Goal: Information Seeking & Learning: Learn about a topic

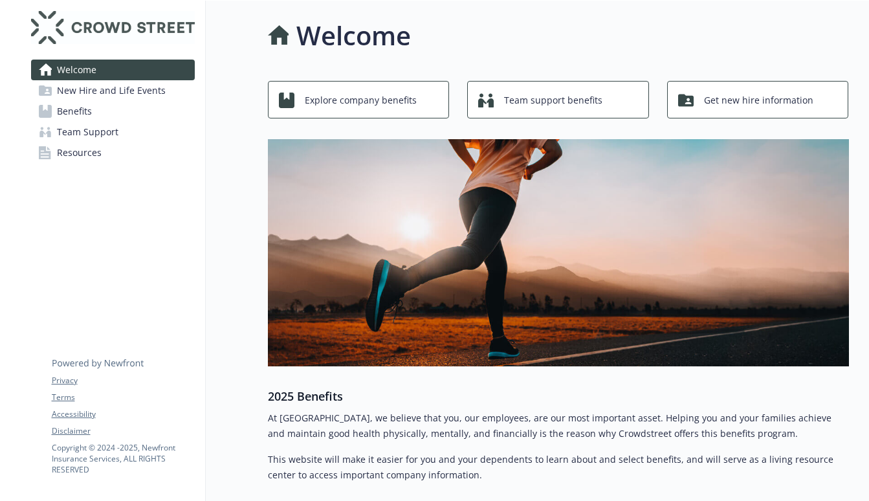
click at [100, 105] on link "Benefits" at bounding box center [113, 111] width 164 height 21
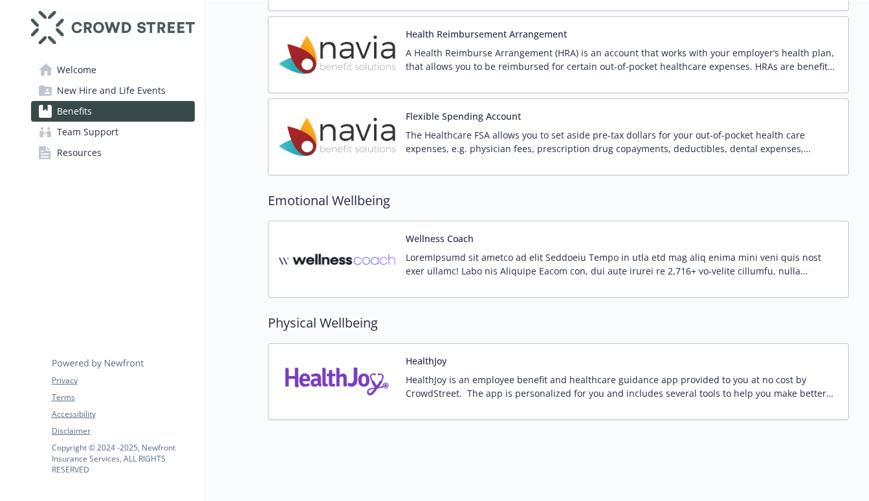
scroll to position [1559, 0]
click at [88, 137] on span "Team Support" at bounding box center [87, 132] width 61 height 21
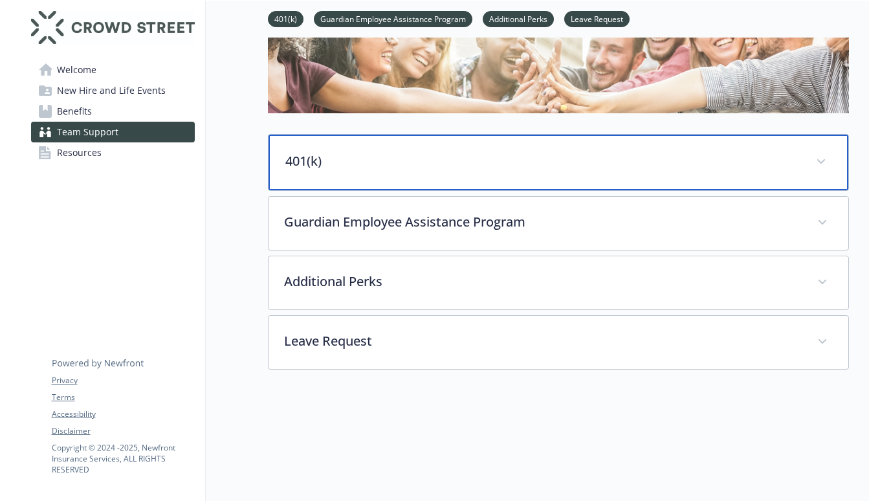
click at [284, 172] on div "401(k)" at bounding box center [559, 163] width 580 height 56
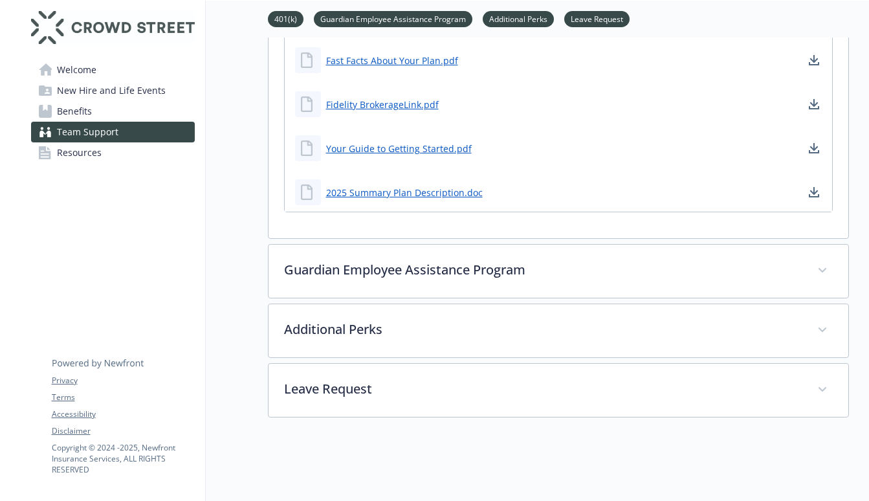
scroll to position [1524, 0]
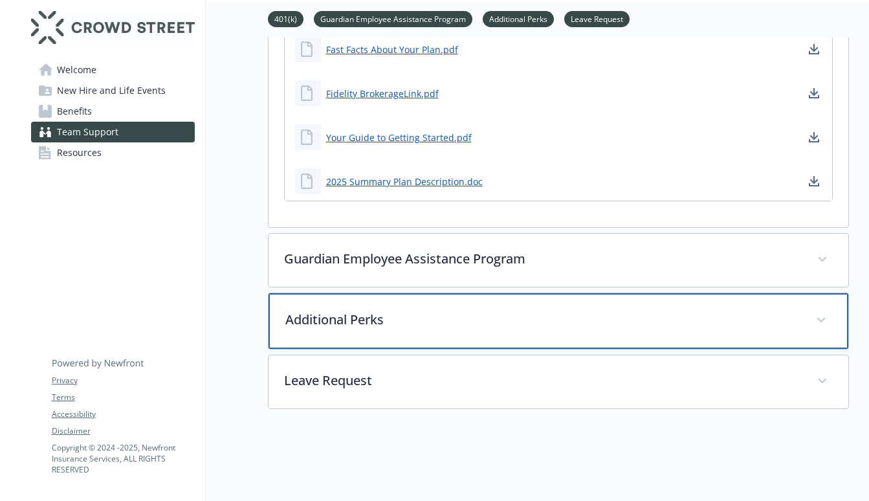
click at [432, 310] on p "Additional Perks" at bounding box center [542, 319] width 515 height 19
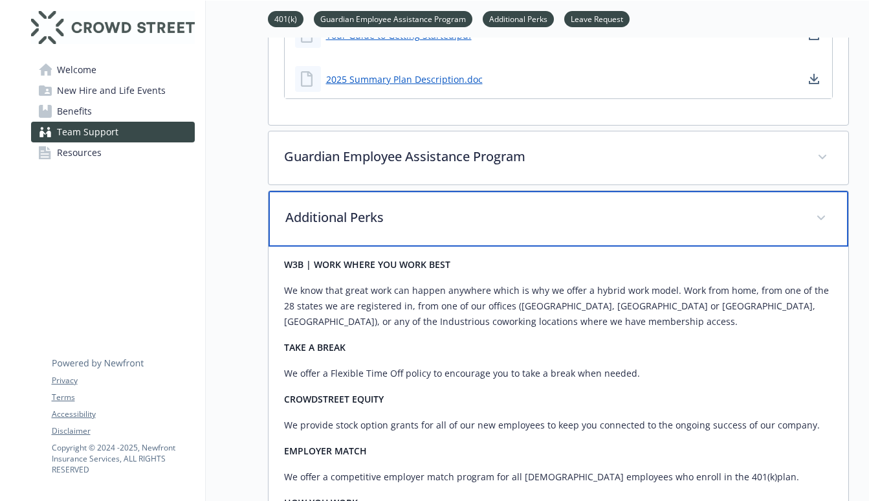
scroll to position [1628, 0]
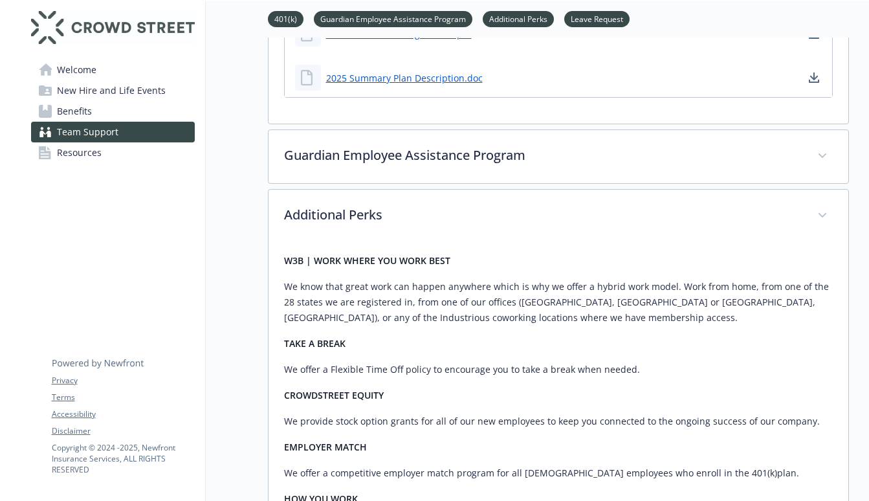
click at [416, 253] on div "W3B | WORK WHERE YOU WORK BEST We know that great work can happen anywhere whic…" at bounding box center [558, 434] width 549 height 362
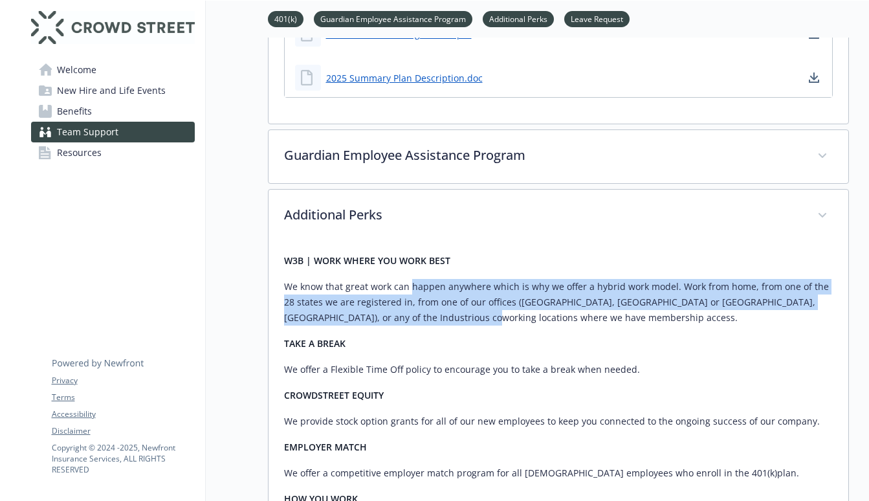
drag, startPoint x: 412, startPoint y: 233, endPoint x: 482, endPoint y: 278, distance: 83.0
click at [482, 279] on p "We know that great work can happen anywhere which is why we offer a hybrid work…" at bounding box center [558, 302] width 549 height 47
drag, startPoint x: 487, startPoint y: 278, endPoint x: 428, endPoint y: 233, distance: 73.9
click at [428, 279] on p "We know that great work can happen anywhere which is why we offer a hybrid work…" at bounding box center [558, 302] width 549 height 47
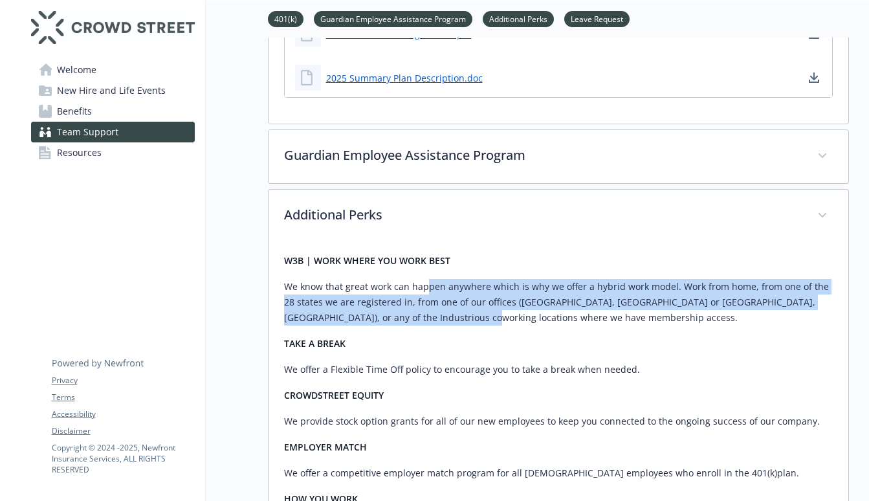
click at [428, 279] on p "We know that great work can happen anywhere which is why we offer a hybrid work…" at bounding box center [558, 302] width 549 height 47
drag, startPoint x: 423, startPoint y: 233, endPoint x: 485, endPoint y: 283, distance: 80.2
click at [485, 283] on div "W3B | WORK WHERE YOU WORK BEST We know that great work can happen anywhere whic…" at bounding box center [558, 434] width 549 height 362
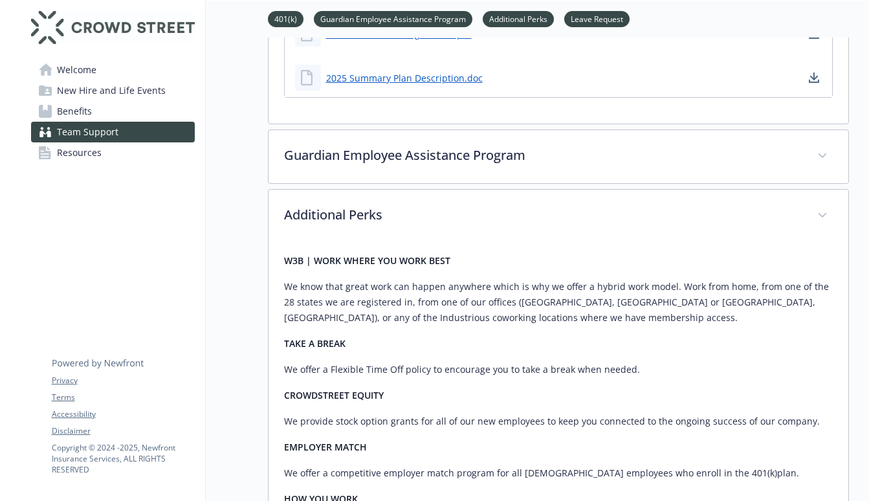
click at [485, 283] on div "W3B | WORK WHERE YOU WORK BEST We know that great work can happen anywhere whic…" at bounding box center [558, 434] width 549 height 362
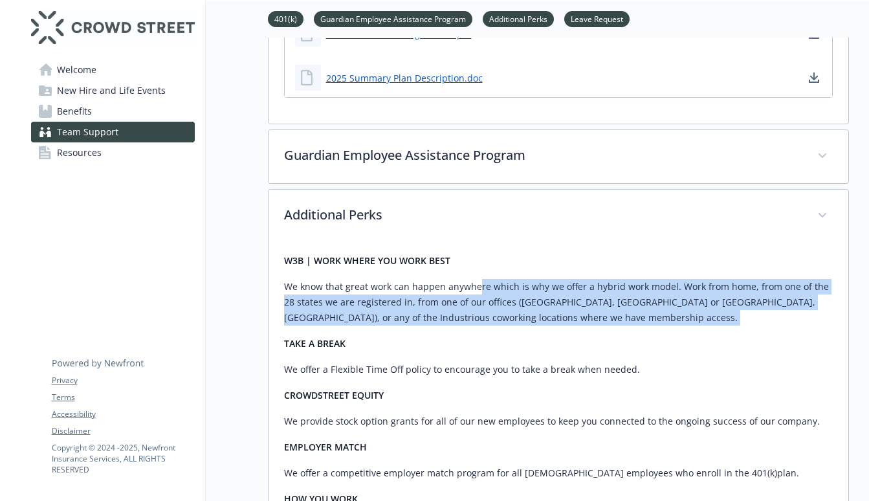
drag, startPoint x: 499, startPoint y: 283, endPoint x: 475, endPoint y: 239, distance: 50.1
click at [475, 253] on div "W3B | WORK WHERE YOU WORK BEST We know that great work can happen anywhere whic…" at bounding box center [558, 434] width 549 height 362
click at [475, 279] on p "We know that great work can happen anywhere which is why we offer a hybrid work…" at bounding box center [558, 302] width 549 height 47
drag, startPoint x: 467, startPoint y: 239, endPoint x: 515, endPoint y: 290, distance: 70.1
click at [515, 290] on div "W3B | WORK WHERE YOU WORK BEST We know that great work can happen anywhere whic…" at bounding box center [558, 434] width 549 height 362
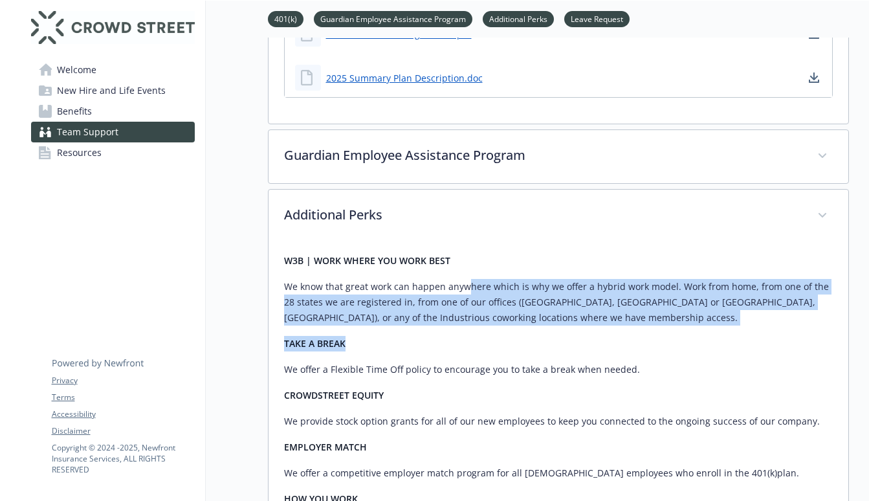
click at [515, 336] on p "TAKE A BREAK" at bounding box center [558, 344] width 549 height 16
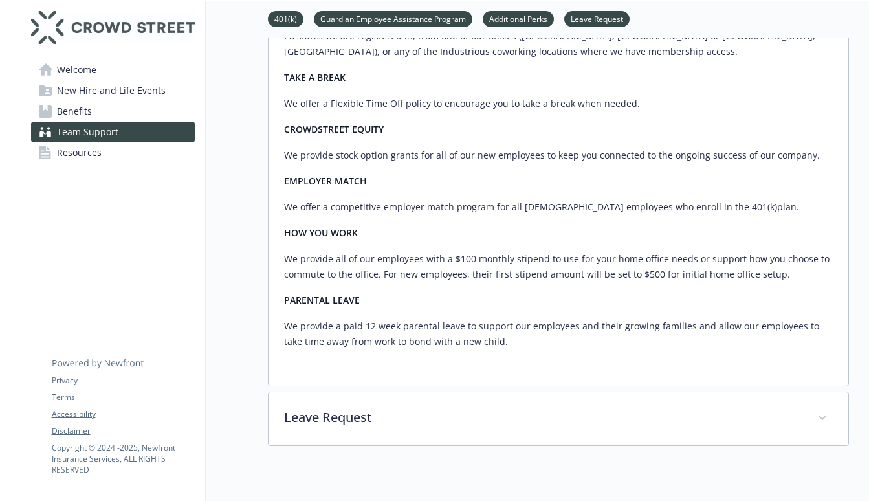
scroll to position [1903, 0]
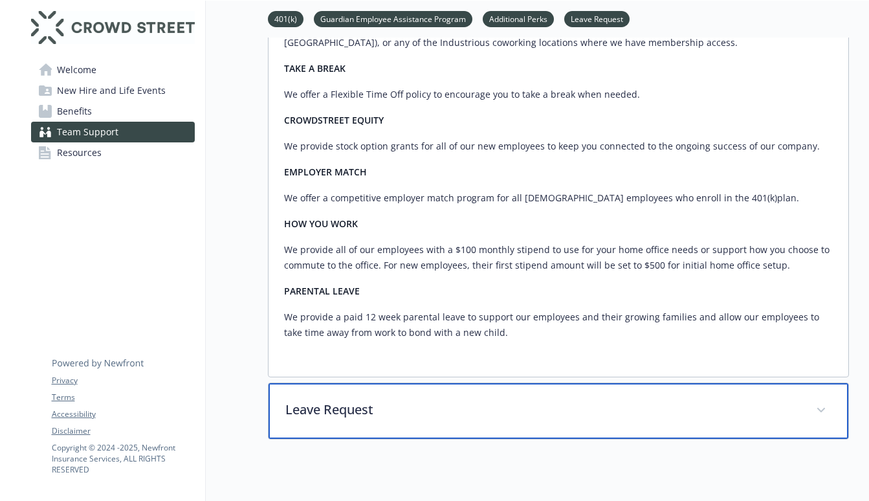
click at [314, 383] on div "Leave Request" at bounding box center [559, 411] width 580 height 56
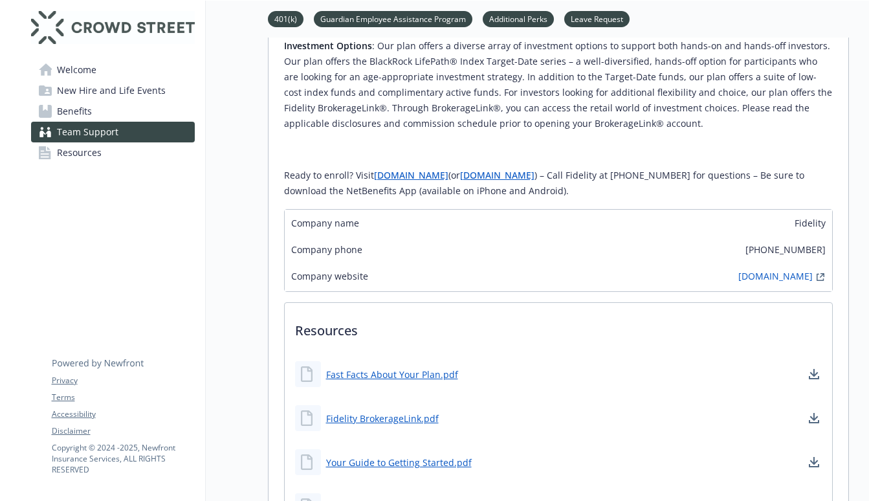
scroll to position [1139, 0]
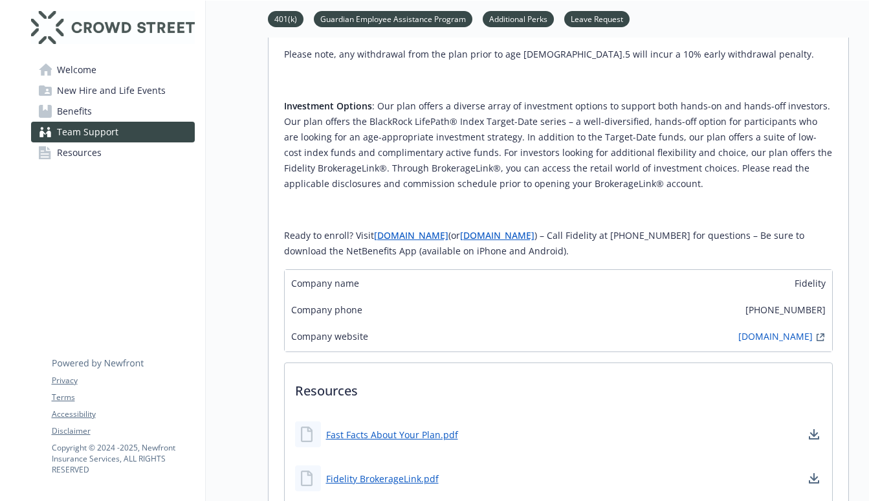
click at [61, 65] on span "Welcome" at bounding box center [76, 70] width 39 height 21
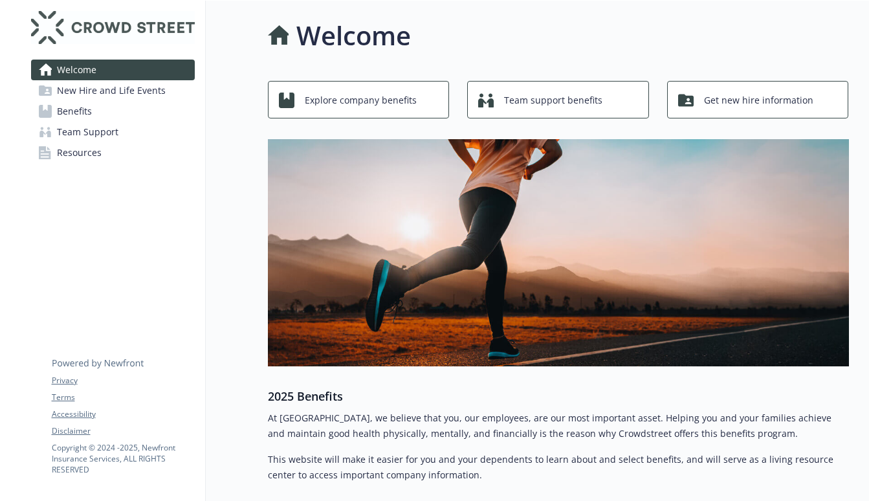
click at [359, 103] on span "Explore company benefits" at bounding box center [361, 100] width 112 height 25
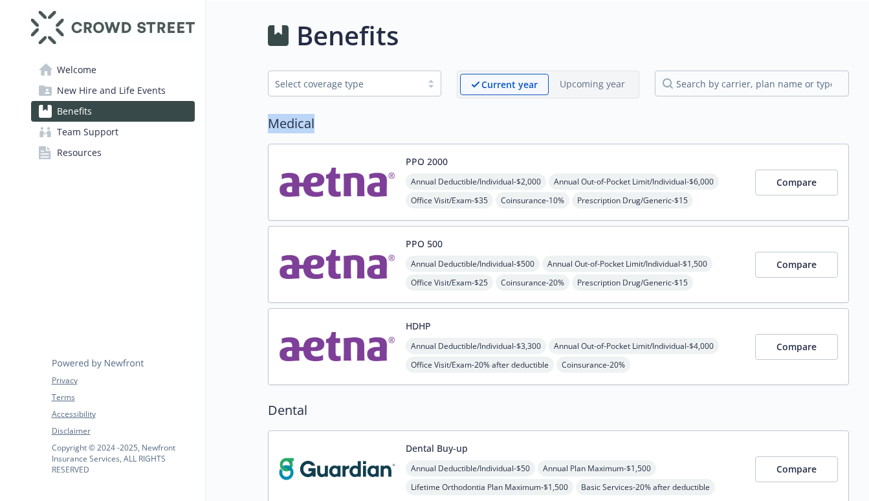
drag, startPoint x: 273, startPoint y: 127, endPoint x: 344, endPoint y: 128, distance: 70.6
click at [344, 128] on h2 "Medical" at bounding box center [558, 123] width 581 height 19
